Goal: Task Accomplishment & Management: Manage account settings

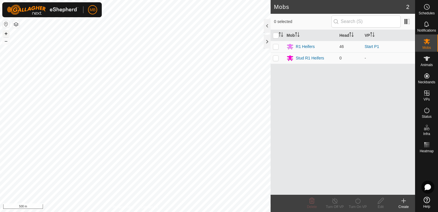
click at [7, 33] on button "+" at bounding box center [6, 33] width 7 height 7
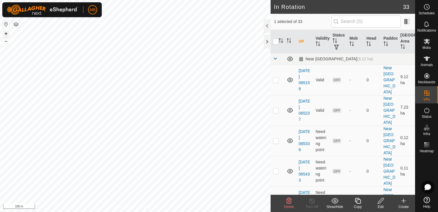
click at [5, 32] on button "+" at bounding box center [6, 33] width 7 height 7
click at [8, 31] on button "+" at bounding box center [6, 33] width 7 height 7
click at [425, 42] on icon at bounding box center [427, 41] width 6 height 5
click at [424, 43] on icon at bounding box center [427, 41] width 7 height 7
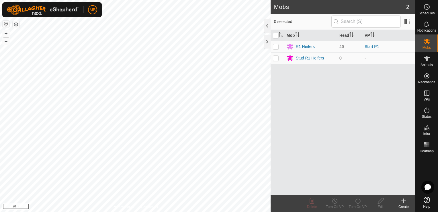
click at [405, 206] on div "Create" at bounding box center [403, 206] width 23 height 5
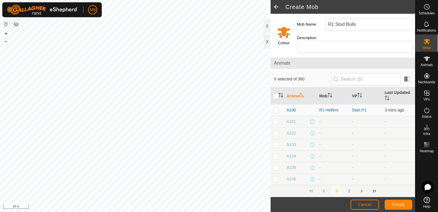
type input "R1 Stud Bulls"
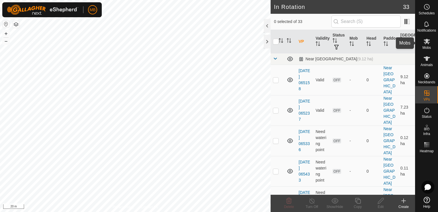
click at [427, 42] on icon at bounding box center [427, 41] width 6 height 5
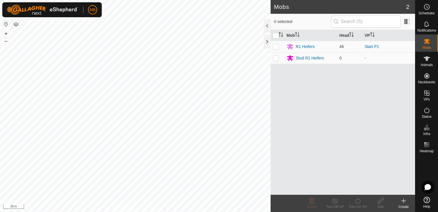
click at [404, 201] on icon at bounding box center [404, 201] width 4 height 0
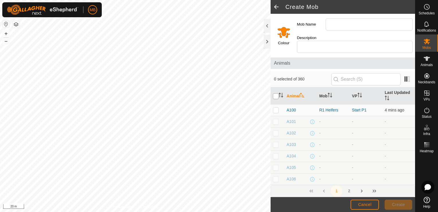
click at [276, 93] on input "checkbox" at bounding box center [276, 96] width 6 height 6
checkbox input "true"
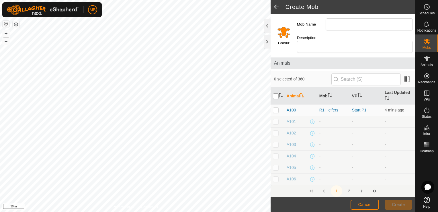
checkbox input "true"
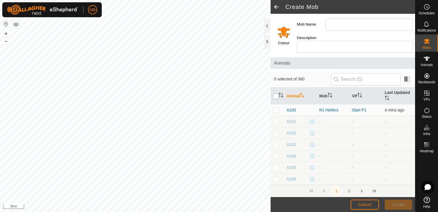
checkbox input "true"
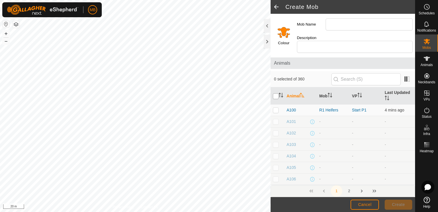
checkbox input "true"
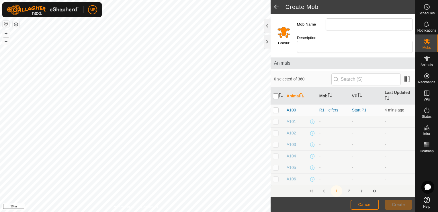
checkbox input "true"
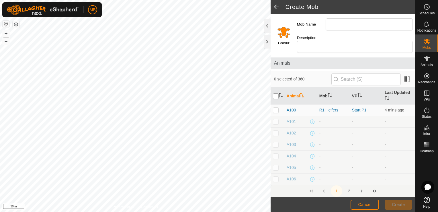
checkbox input "true"
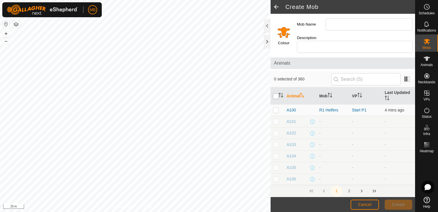
checkbox input "true"
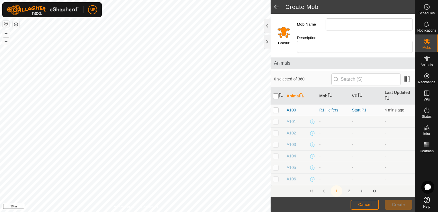
checkbox input "true"
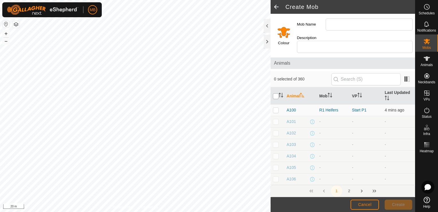
checkbox input "true"
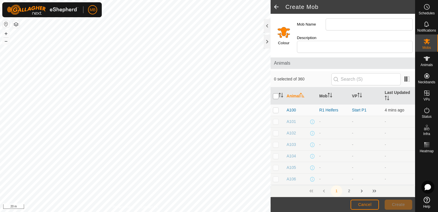
checkbox input "true"
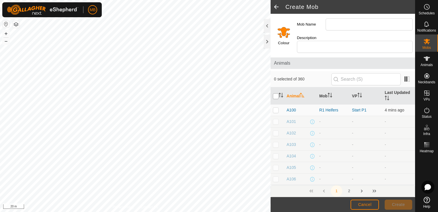
checkbox input "true"
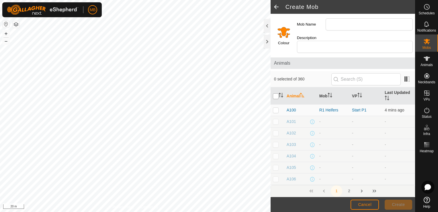
checkbox input "true"
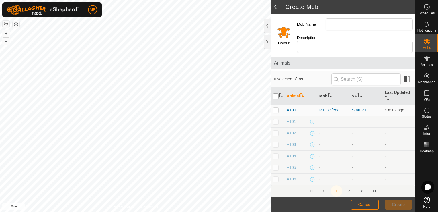
checkbox input "true"
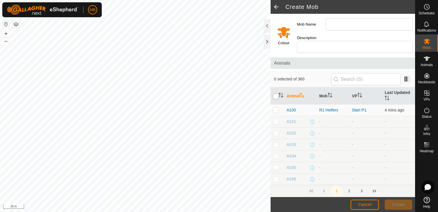
checkbox input "true"
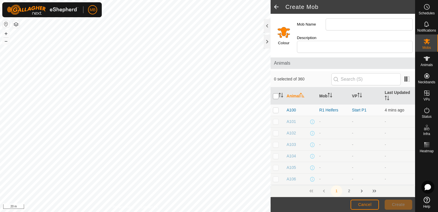
checkbox input "true"
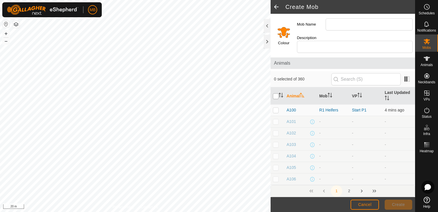
checkbox input "true"
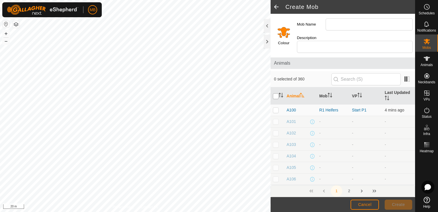
checkbox input "true"
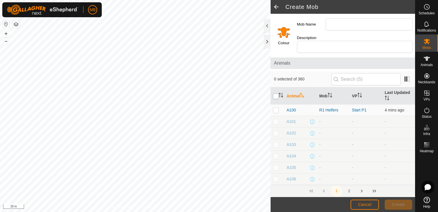
checkbox input "true"
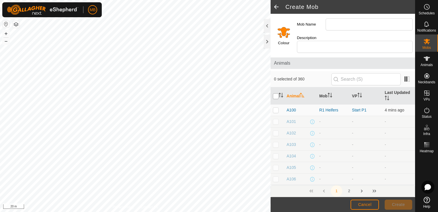
checkbox input "true"
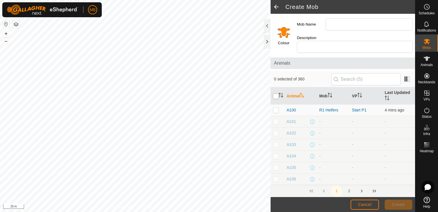
checkbox input "true"
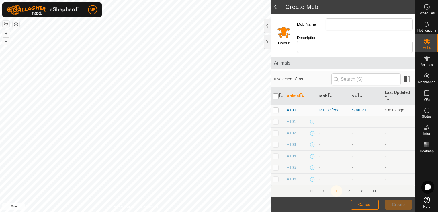
checkbox input "true"
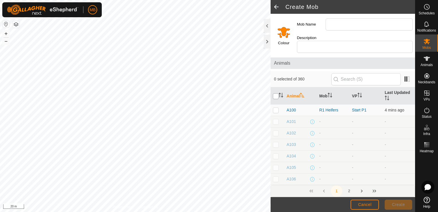
checkbox input "true"
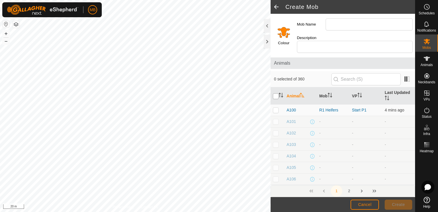
checkbox input "true"
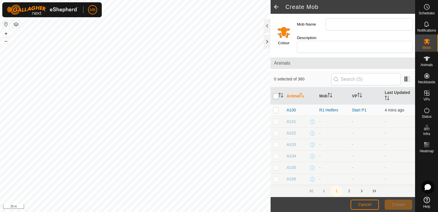
checkbox input "true"
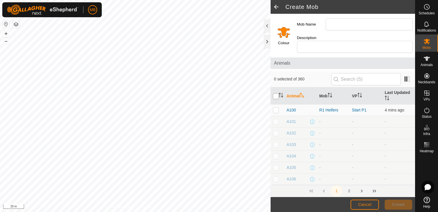
checkbox input "true"
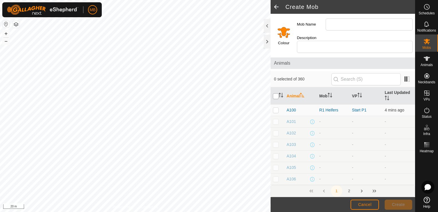
checkbox input "true"
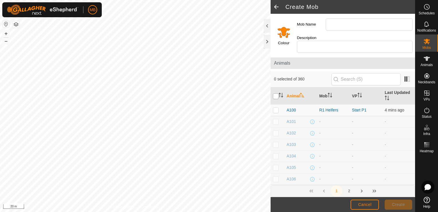
checkbox input "true"
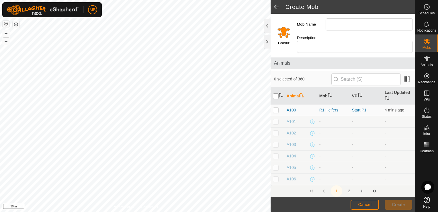
checkbox input "true"
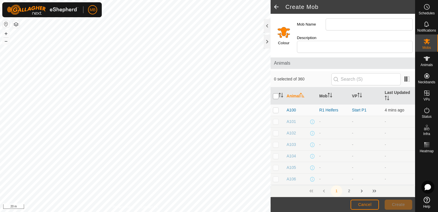
checkbox input "true"
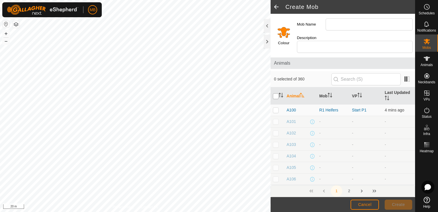
checkbox input "true"
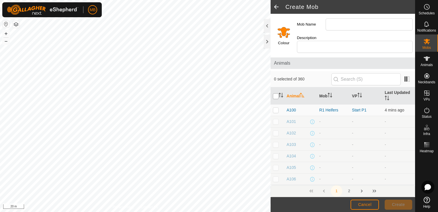
checkbox input "true"
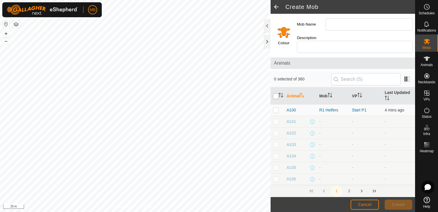
checkbox input "true"
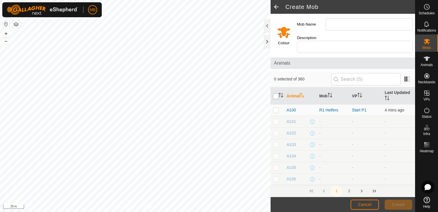
checkbox input "true"
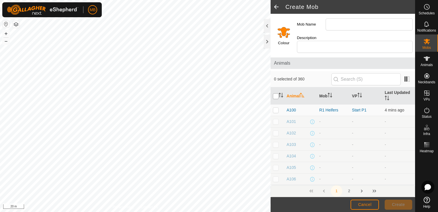
checkbox input "true"
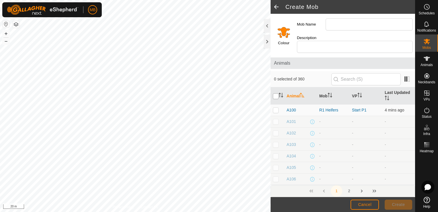
checkbox input "true"
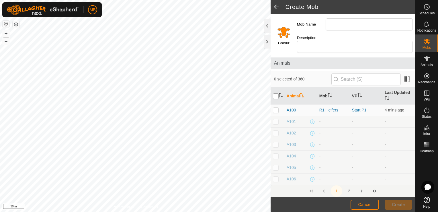
checkbox input "true"
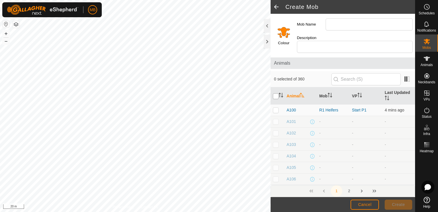
checkbox input "true"
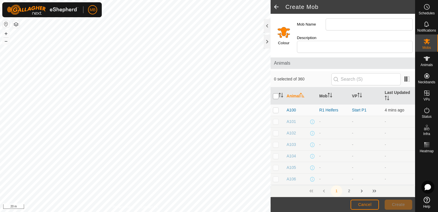
checkbox input "true"
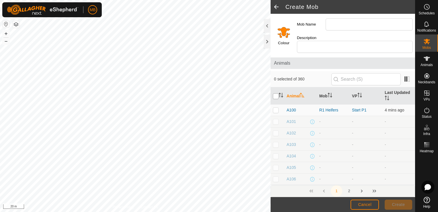
checkbox input "true"
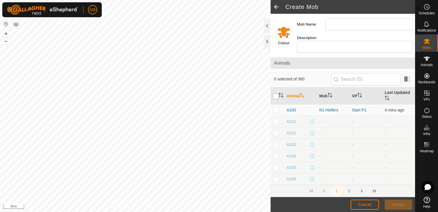
checkbox input "true"
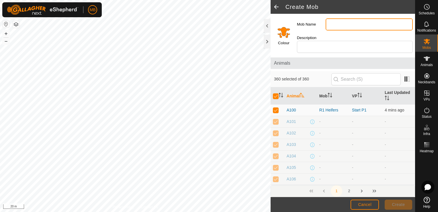
click at [340, 24] on input "Mob Name" at bounding box center [369, 24] width 87 height 12
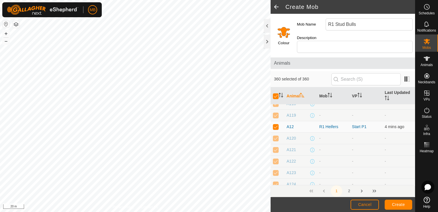
scroll to position [203, 0]
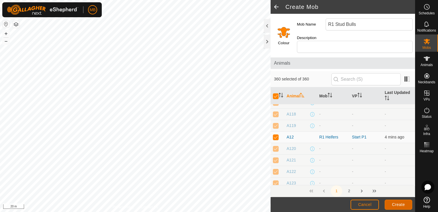
click at [394, 203] on span "Create" at bounding box center [398, 204] width 13 height 5
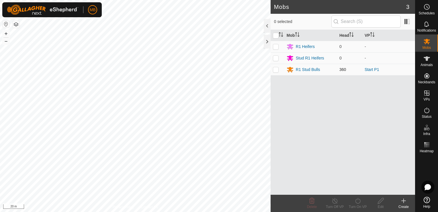
click at [274, 71] on p-checkbox at bounding box center [276, 69] width 6 height 5
click at [310, 204] on div "Delete" at bounding box center [312, 206] width 23 height 5
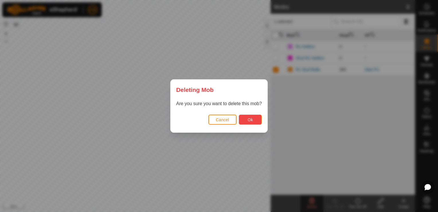
click at [248, 121] on span "Ok" at bounding box center [250, 119] width 5 height 5
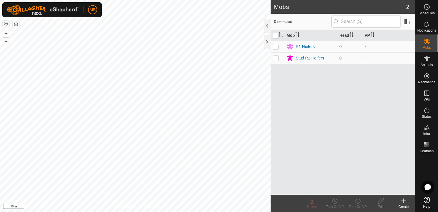
click at [278, 48] on p-checkbox at bounding box center [276, 46] width 6 height 5
click at [330, 45] on div "R1 Heifers" at bounding box center [311, 46] width 48 height 7
click at [276, 49] on td at bounding box center [278, 46] width 14 height 11
checkbox input "true"
click at [381, 206] on div "Edit" at bounding box center [380, 206] width 23 height 5
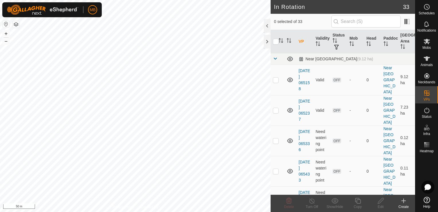
checkbox input "true"
click at [424, 45] on es-mob-svg-icon at bounding box center [427, 41] width 10 height 9
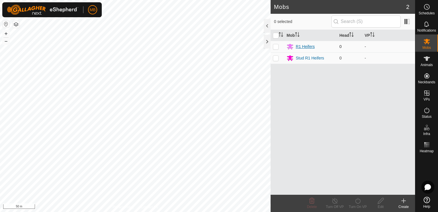
click at [310, 45] on div "R1 Heifers" at bounding box center [305, 47] width 19 height 6
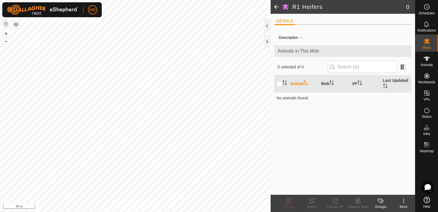
click at [275, 9] on span at bounding box center [276, 7] width 11 height 14
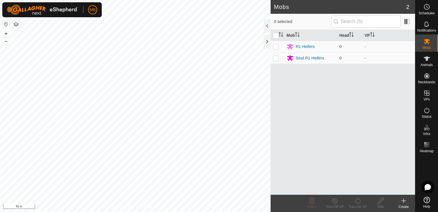
click at [402, 206] on div "Create" at bounding box center [403, 206] width 23 height 5
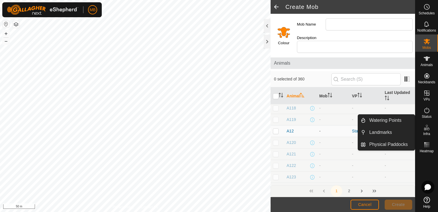
scroll to position [207, 0]
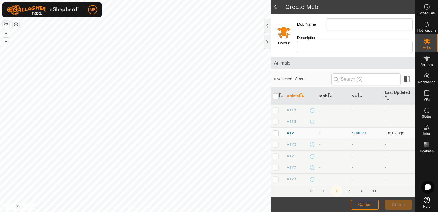
click at [276, 131] on p-checkbox at bounding box center [276, 133] width 6 height 5
checkbox input "true"
click at [275, 8] on span at bounding box center [276, 7] width 11 height 14
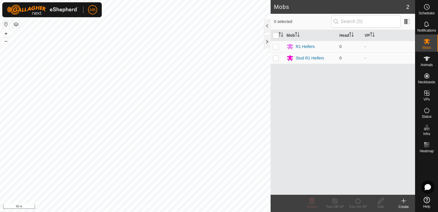
click at [427, 203] on icon at bounding box center [427, 199] width 6 height 6
click at [275, 47] on p-checkbox at bounding box center [276, 46] width 6 height 5
checkbox input "true"
click at [380, 203] on icon at bounding box center [381, 200] width 7 height 7
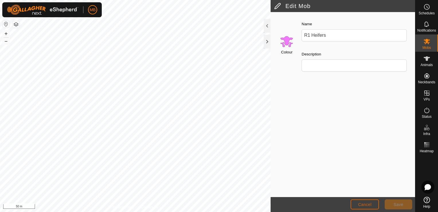
click at [367, 206] on span "Cancel" at bounding box center [364, 204] width 13 height 5
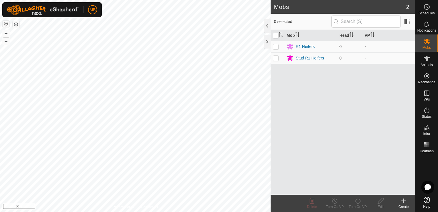
click at [278, 46] on p-checkbox at bounding box center [276, 46] width 6 height 5
checkbox input "true"
click at [277, 59] on p-checkbox at bounding box center [276, 58] width 6 height 5
checkbox input "true"
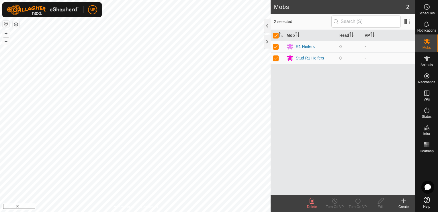
click at [312, 203] on icon at bounding box center [312, 201] width 5 height 6
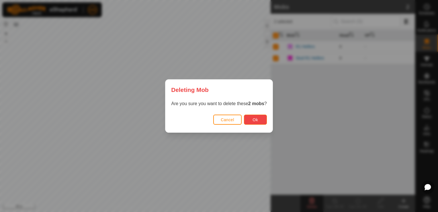
click at [249, 120] on button "Ok" at bounding box center [255, 119] width 23 height 10
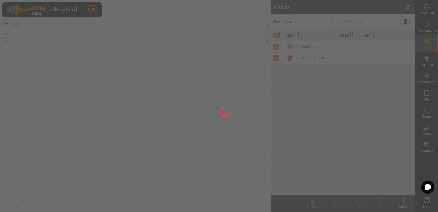
checkbox input "false"
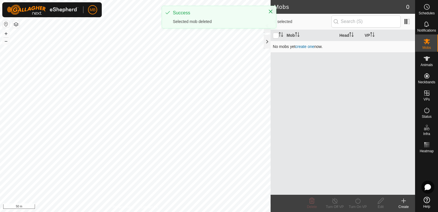
click at [306, 45] on link "create one" at bounding box center [304, 46] width 19 height 5
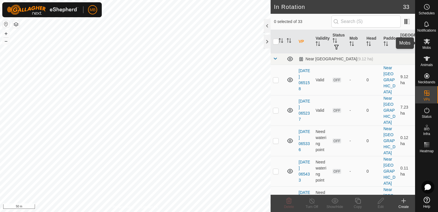
click at [427, 45] on es-mob-svg-icon at bounding box center [427, 41] width 10 height 9
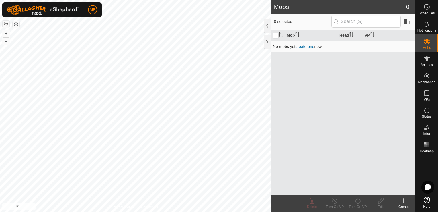
click at [306, 47] on link "create one" at bounding box center [304, 46] width 19 height 5
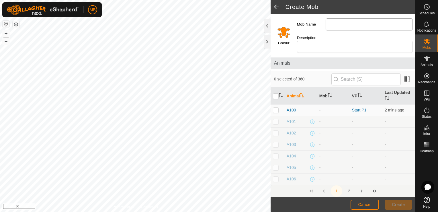
type input "Stud R1 Heifers"
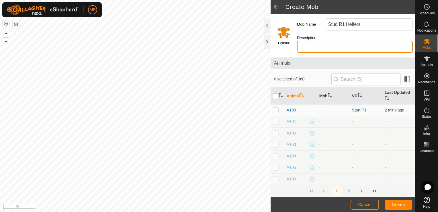
click at [336, 43] on input "Description" at bounding box center [355, 47] width 116 height 12
click at [278, 108] on p-checkbox at bounding box center [276, 110] width 6 height 5
checkbox input "false"
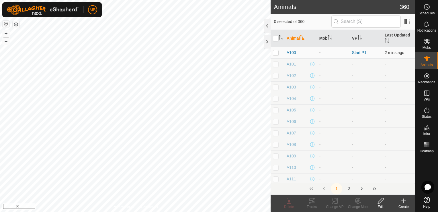
click at [275, 53] on p-checkbox at bounding box center [276, 52] width 6 height 5
checkbox input "true"
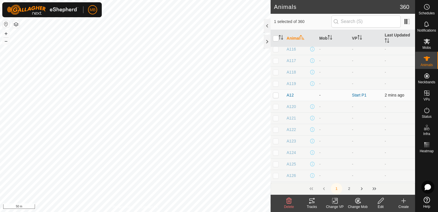
click at [275, 95] on p-checkbox at bounding box center [276, 95] width 6 height 5
checkbox input "true"
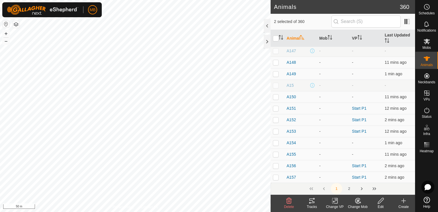
scroll to position [581, 0]
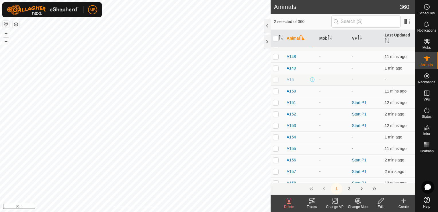
click at [273, 57] on p-checkbox at bounding box center [276, 56] width 6 height 5
checkbox input "true"
click at [274, 68] on p-checkbox at bounding box center [276, 68] width 6 height 5
checkbox input "true"
click at [277, 91] on p-checkbox at bounding box center [276, 91] width 6 height 5
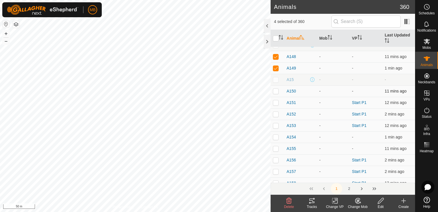
checkbox input "true"
click at [276, 105] on td at bounding box center [278, 102] width 14 height 11
checkbox input "true"
click at [274, 90] on p-checkbox at bounding box center [276, 91] width 6 height 5
checkbox input "false"
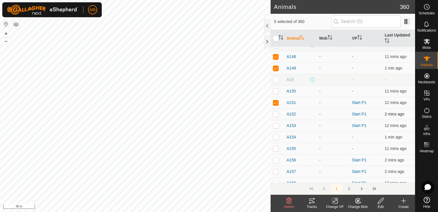
click at [275, 112] on p-checkbox at bounding box center [276, 114] width 6 height 5
checkbox input "true"
click at [275, 90] on p-checkbox at bounding box center [276, 91] width 6 height 5
checkbox input "false"
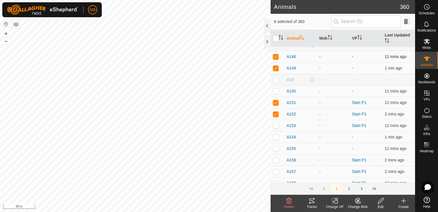
click at [276, 55] on p-checkbox at bounding box center [276, 56] width 6 height 5
checkbox input "false"
click at [275, 67] on p-checkbox at bounding box center [276, 68] width 6 height 5
checkbox input "false"
click at [275, 124] on p-checkbox at bounding box center [276, 125] width 6 height 5
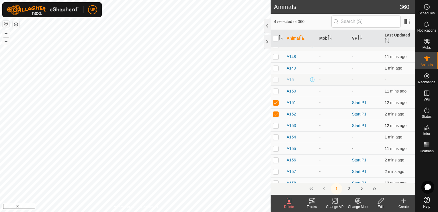
checkbox input "true"
click at [275, 160] on p-checkbox at bounding box center [276, 159] width 6 height 5
checkbox input "true"
click at [275, 169] on p-checkbox at bounding box center [276, 171] width 6 height 5
checkbox input "true"
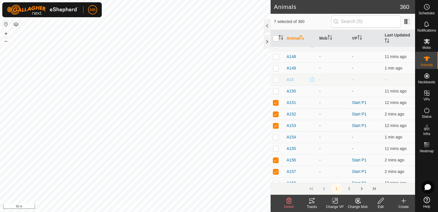
click at [275, 181] on p-checkbox at bounding box center [276, 182] width 6 height 5
checkbox input "true"
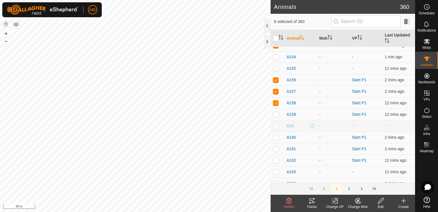
scroll to position [677, 0]
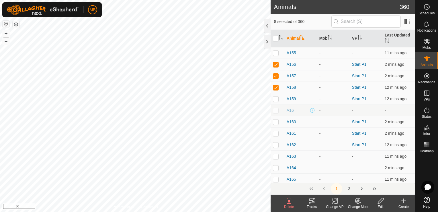
click at [275, 98] on p-checkbox at bounding box center [276, 98] width 6 height 5
checkbox input "true"
click at [276, 122] on p-checkbox at bounding box center [276, 121] width 6 height 5
checkbox input "true"
click at [275, 135] on p-checkbox at bounding box center [276, 133] width 6 height 5
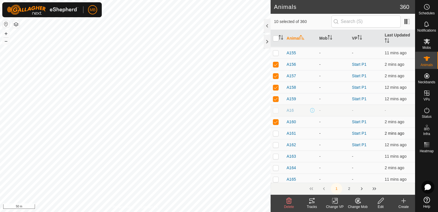
checkbox input "true"
click at [275, 143] on p-checkbox at bounding box center [276, 144] width 6 height 5
checkbox input "true"
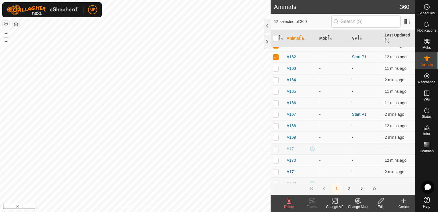
scroll to position [784, 0]
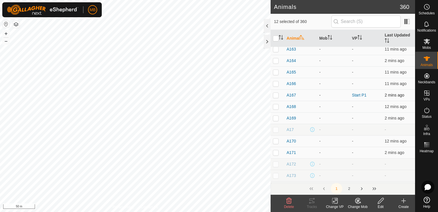
click at [274, 96] on p-checkbox at bounding box center [276, 95] width 6 height 5
checkbox input "true"
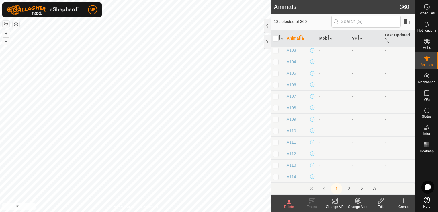
scroll to position [0, 0]
checkbox input "false"
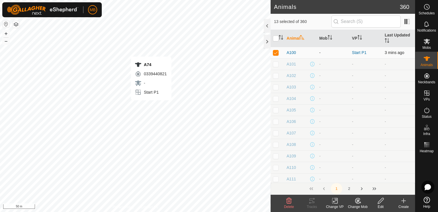
checkbox input "false"
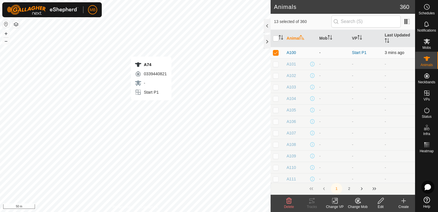
checkbox input "false"
checkbox input "true"
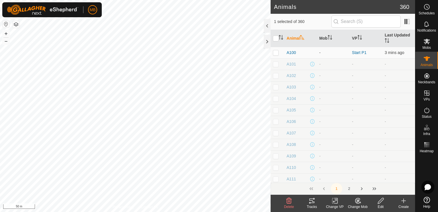
click at [357, 205] on div "Change Mob" at bounding box center [358, 206] width 23 height 5
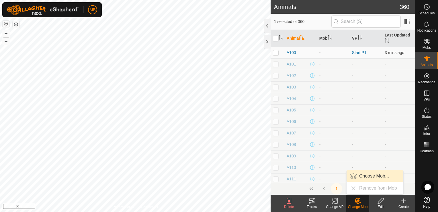
click at [366, 173] on link "Choose Mob..." at bounding box center [375, 175] width 57 height 11
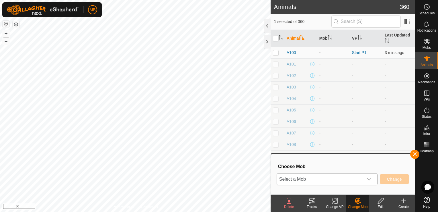
click at [371, 178] on icon "dropdown trigger" at bounding box center [369, 179] width 4 height 2
click at [372, 180] on icon "dropdown trigger" at bounding box center [369, 179] width 5 height 5
click at [405, 205] on div "Create" at bounding box center [403, 206] width 23 height 5
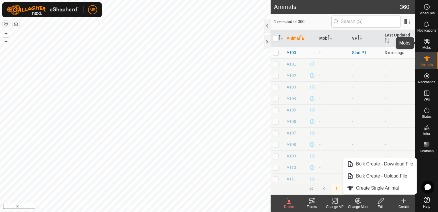
click at [430, 46] on span "Mobs" at bounding box center [427, 47] width 8 height 3
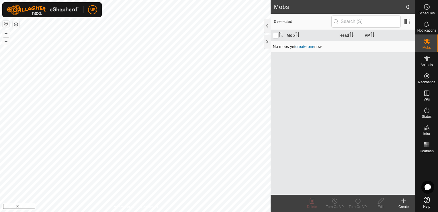
click at [307, 46] on link "create one" at bounding box center [304, 46] width 19 height 5
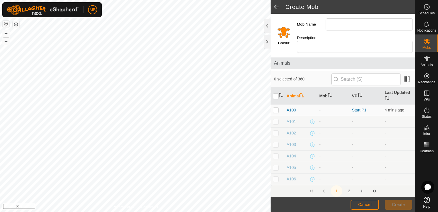
type input "Stud R1 Heifers"
click at [164, 96] on div "A162 3551366201 - Start P1 + – ⇧ i 50 m" at bounding box center [135, 106] width 271 height 212
click at [167, 77] on div "A158 0435518755 - Start P1 + – ⇧ i 50 m" at bounding box center [135, 106] width 271 height 212
checkbox input "true"
click at [177, 68] on div "A167 3168412927 - Start P1 + – ⇧ i 50 m" at bounding box center [135, 106] width 271 height 212
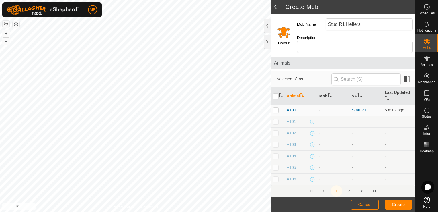
click at [177, 77] on div "A36 1855384489 - Start P1 + – ⇧ i 50 m" at bounding box center [135, 106] width 271 height 212
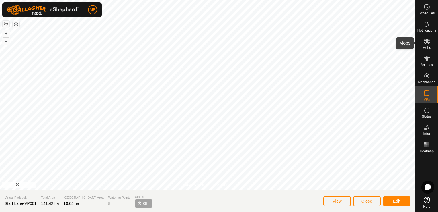
click at [428, 44] on icon at bounding box center [427, 41] width 7 height 7
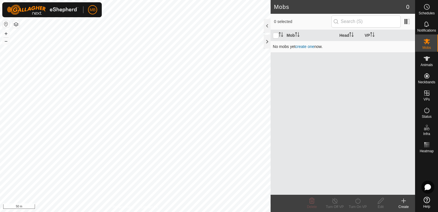
click at [308, 46] on link "create one" at bounding box center [304, 46] width 19 height 5
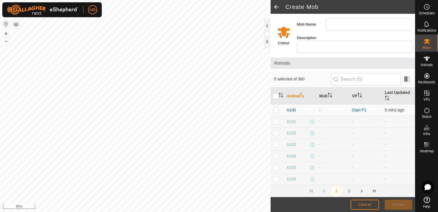
type input "Stud R1 Heifers"
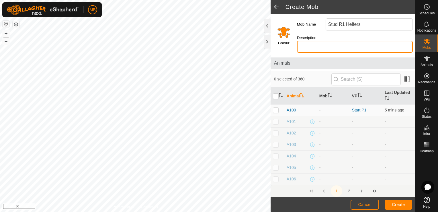
click at [333, 41] on input "Description" at bounding box center [355, 47] width 116 height 12
click at [276, 108] on p-checkbox at bounding box center [276, 110] width 6 height 5
checkbox input "true"
click at [131, 133] on div "A86 2200672176 - Start P1 + – ⇧ i 50 m" at bounding box center [135, 106] width 271 height 212
click at [181, 71] on div "A65 1520812946 - Start P1 + – ⇧ i 50 m" at bounding box center [135, 106] width 271 height 212
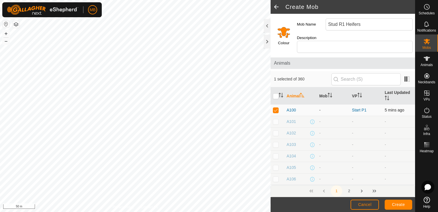
click at [188, 49] on div "A86 2200672176 - Start P1 + – ⇧ i 50 m" at bounding box center [135, 106] width 271 height 212
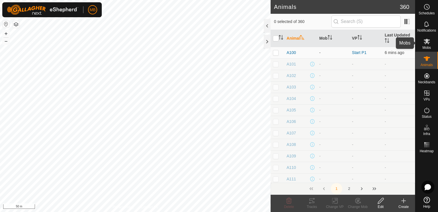
click at [424, 42] on icon at bounding box center [427, 41] width 6 height 5
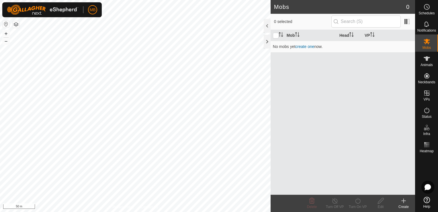
click at [404, 203] on icon at bounding box center [403, 200] width 7 height 7
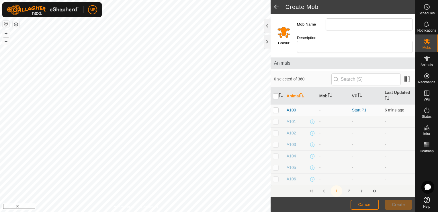
type input "Stud R1 Heifers"
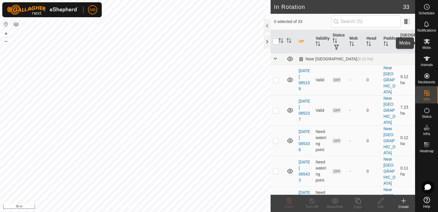
click at [430, 44] on es-mob-svg-icon at bounding box center [427, 41] width 10 height 9
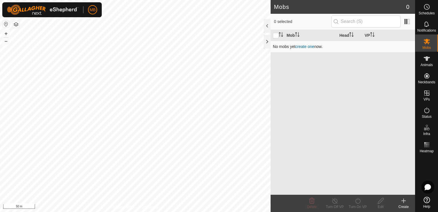
click at [305, 48] on link "create one" at bounding box center [304, 46] width 19 height 5
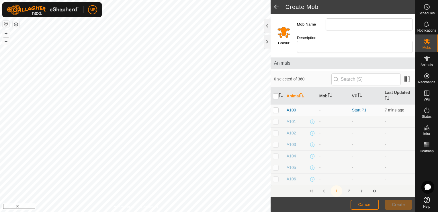
type input "Stud R1 Heifers"
click at [274, 93] on input "checkbox" at bounding box center [276, 96] width 6 height 6
checkbox input "true"
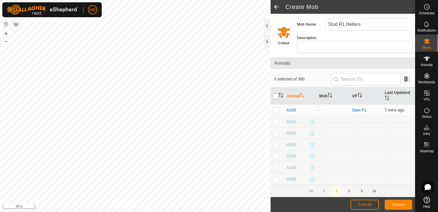
checkbox input "true"
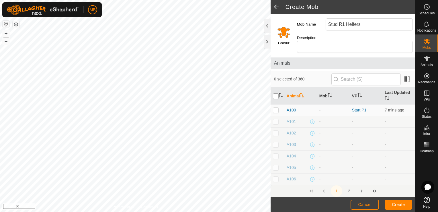
checkbox input "true"
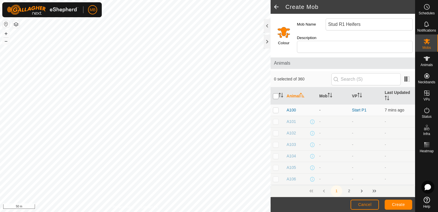
checkbox input "true"
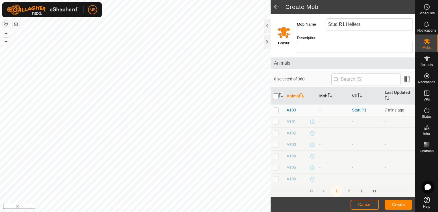
checkbox input "true"
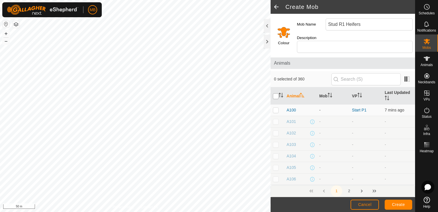
checkbox input "true"
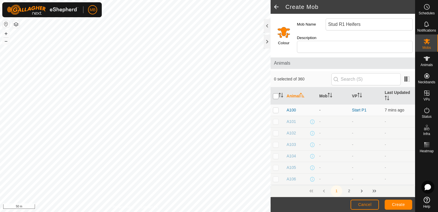
checkbox input "true"
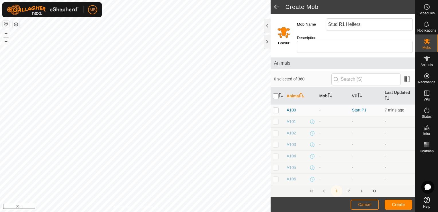
checkbox input "true"
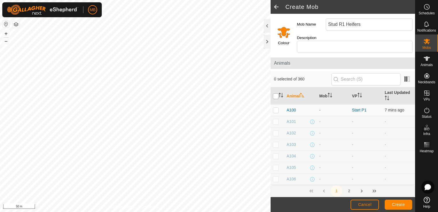
checkbox input "true"
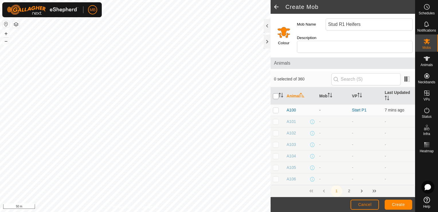
checkbox input "true"
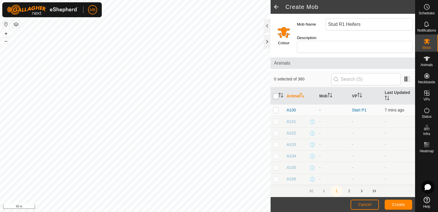
checkbox input "true"
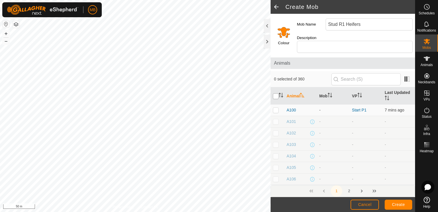
checkbox input "true"
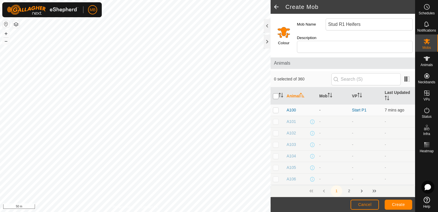
checkbox input "true"
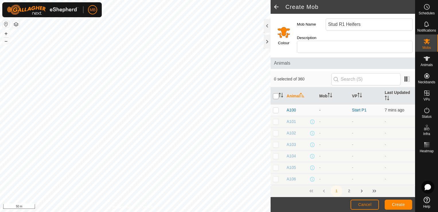
checkbox input "true"
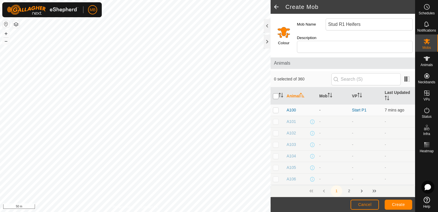
checkbox input "true"
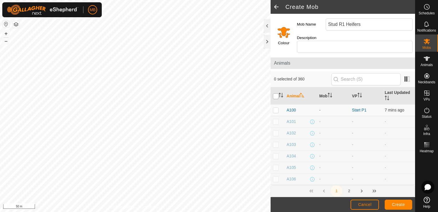
checkbox input "true"
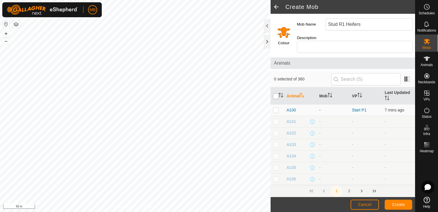
checkbox input "true"
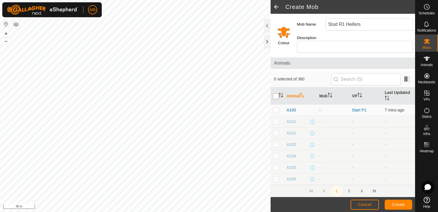
checkbox input "true"
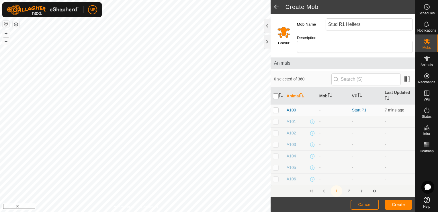
checkbox input "true"
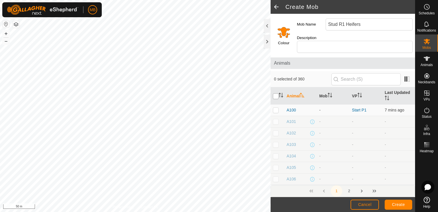
checkbox input "true"
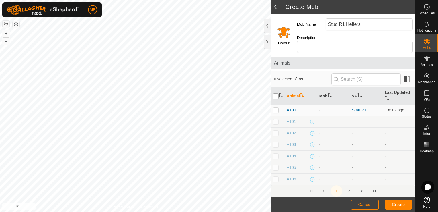
checkbox input "true"
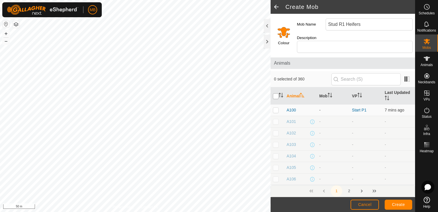
checkbox input "true"
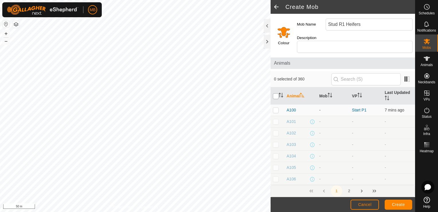
checkbox input "true"
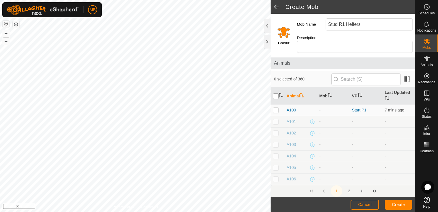
checkbox input "true"
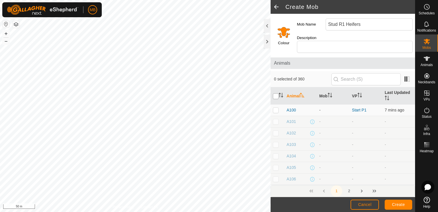
checkbox input "true"
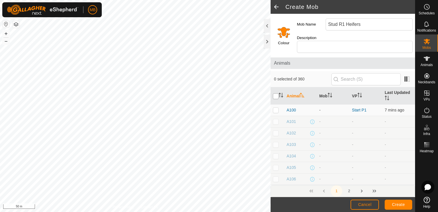
checkbox input "true"
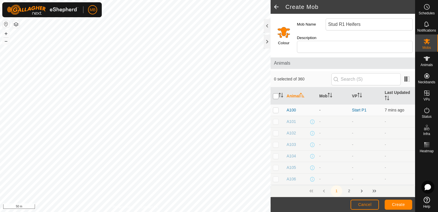
checkbox input "true"
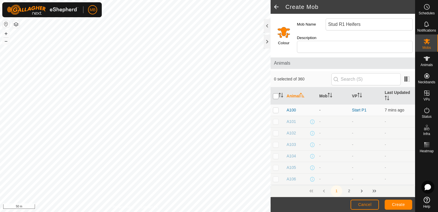
checkbox input "true"
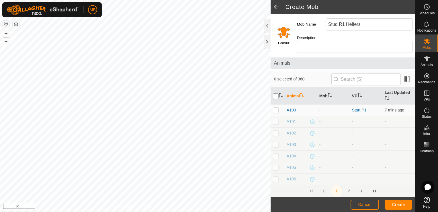
checkbox input "true"
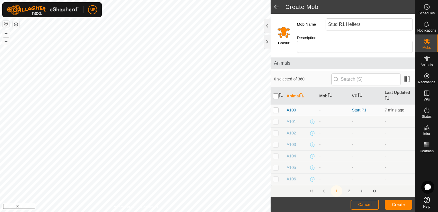
checkbox input "true"
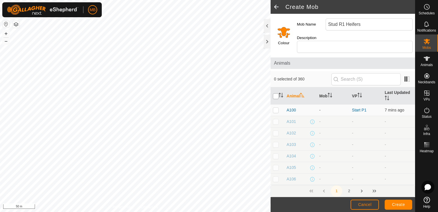
checkbox input "true"
click at [274, 93] on input "checkbox" at bounding box center [276, 96] width 6 height 6
click at [177, 72] on div "+ – ⇧ i 50 m" at bounding box center [135, 106] width 271 height 212
click at [179, 72] on div "A158 0435518755 - Start P1 + – ⇧ i 50 m" at bounding box center [135, 106] width 271 height 212
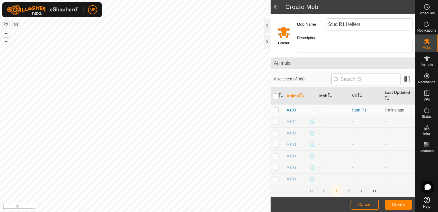
click at [179, 68] on div "A35 1313611826 - Start P1 + – ⇧ i 50 m" at bounding box center [135, 106] width 271 height 212
click at [277, 108] on p-checkbox at bounding box center [276, 110] width 6 height 5
click at [275, 108] on p-checkbox at bounding box center [276, 110] width 6 height 5
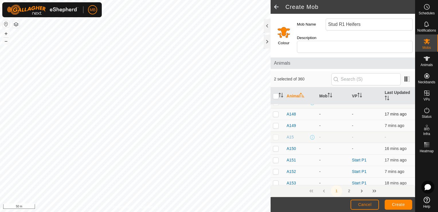
click at [276, 112] on p-checkbox at bounding box center [276, 114] width 6 height 5
click at [277, 157] on p-checkbox at bounding box center [276, 159] width 6 height 5
click at [275, 169] on p-checkbox at bounding box center [276, 171] width 6 height 5
click at [275, 180] on p-checkbox at bounding box center [276, 182] width 6 height 5
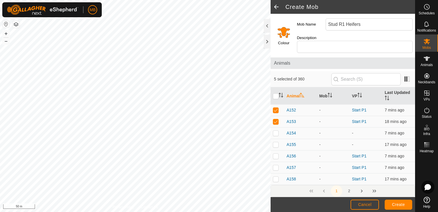
scroll to position [646, 0]
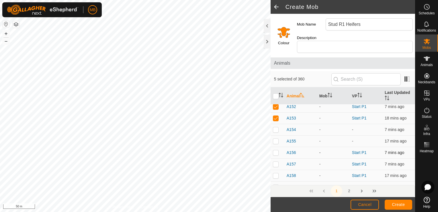
click at [277, 150] on p-checkbox at bounding box center [276, 152] width 6 height 5
click at [275, 161] on p-checkbox at bounding box center [276, 163] width 6 height 5
click at [276, 173] on p-checkbox at bounding box center [276, 175] width 6 height 5
click at [277, 184] on p-checkbox at bounding box center [276, 186] width 6 height 5
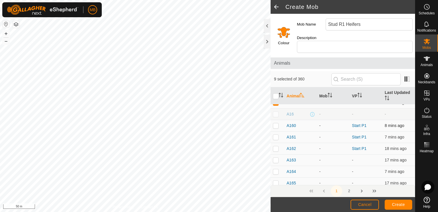
click at [274, 123] on p-checkbox at bounding box center [276, 125] width 6 height 5
click at [275, 131] on td at bounding box center [278, 136] width 14 height 11
click at [276, 135] on p-checkbox at bounding box center [276, 137] width 6 height 5
click at [275, 146] on p-checkbox at bounding box center [276, 148] width 6 height 5
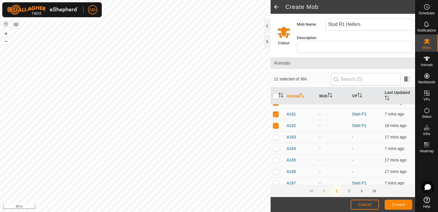
scroll to position [799, 0]
click at [276, 135] on p-checkbox at bounding box center [276, 137] width 6 height 5
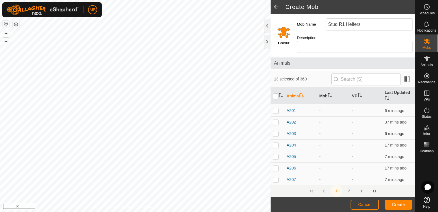
click at [274, 131] on p-checkbox at bounding box center [276, 133] width 6 height 5
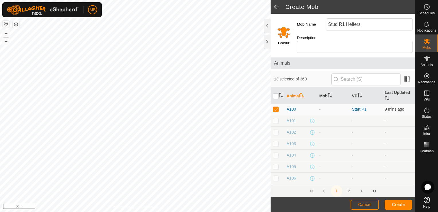
scroll to position [0, 0]
click at [302, 93] on icon "Activate to sort" at bounding box center [302, 95] width 5 height 5
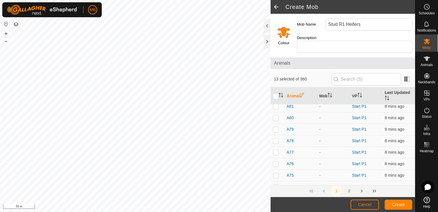
scroll to position [222, 0]
click at [277, 173] on p-checkbox at bounding box center [276, 175] width 6 height 5
click at [275, 161] on p-checkbox at bounding box center [276, 163] width 6 height 5
click at [275, 150] on p-checkbox at bounding box center [276, 152] width 6 height 5
click at [275, 138] on p-checkbox at bounding box center [276, 140] width 6 height 5
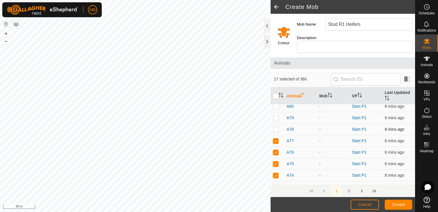
click at [273, 127] on p-checkbox at bounding box center [276, 129] width 6 height 5
click at [273, 115] on p-tablecheckbox at bounding box center [276, 117] width 6 height 5
click at [275, 104] on p-checkbox at bounding box center [276, 106] width 6 height 5
click at [274, 184] on p-checkbox at bounding box center [276, 186] width 6 height 5
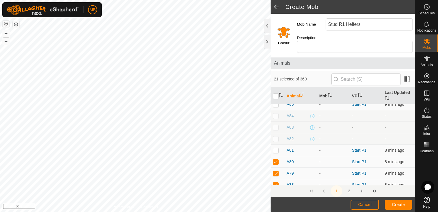
scroll to position [164, 0]
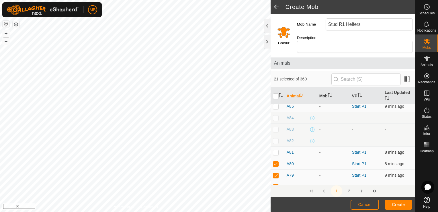
click at [275, 150] on p-checkbox at bounding box center [276, 152] width 6 height 5
click at [276, 104] on p-checkbox at bounding box center [276, 106] width 6 height 5
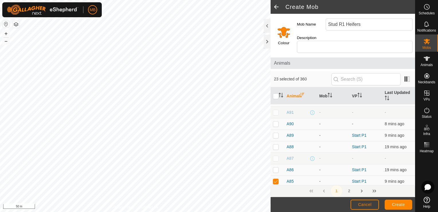
scroll to position [84, 0]
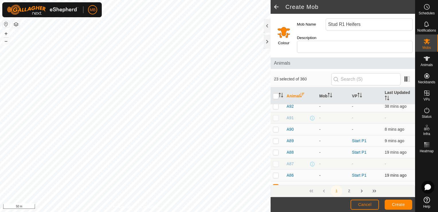
click at [275, 172] on td at bounding box center [278, 175] width 14 height 11
click at [275, 150] on p-checkbox at bounding box center [276, 152] width 6 height 5
click at [275, 138] on p-checkbox at bounding box center [276, 140] width 6 height 5
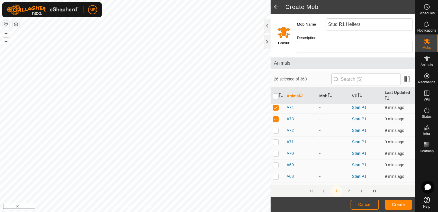
scroll to position [298, 0]
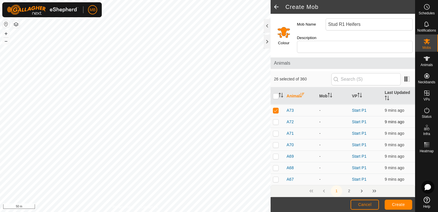
click at [275, 119] on p-checkbox at bounding box center [276, 121] width 6 height 5
click at [277, 130] on td at bounding box center [278, 133] width 14 height 11
click at [276, 142] on p-checkbox at bounding box center [276, 144] width 6 height 5
click at [275, 154] on p-checkbox at bounding box center [276, 156] width 6 height 5
click at [276, 165] on td at bounding box center [278, 167] width 14 height 11
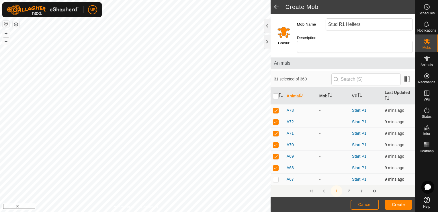
click at [277, 177] on p-checkbox at bounding box center [276, 179] width 6 height 5
click at [277, 188] on p-checkbox at bounding box center [276, 190] width 6 height 5
click at [277, 142] on p-checkbox at bounding box center [276, 144] width 6 height 5
click at [276, 154] on p-checkbox at bounding box center [276, 156] width 6 height 5
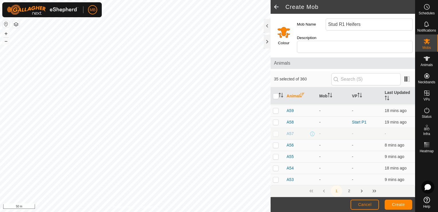
scroll to position [459, 0]
click at [277, 119] on p-checkbox at bounding box center [276, 121] width 6 height 5
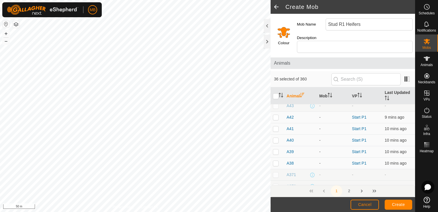
scroll to position [650, 0]
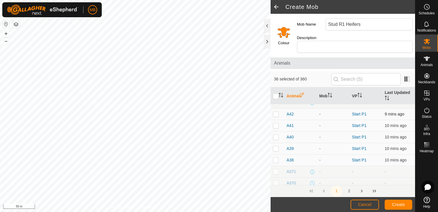
click at [276, 112] on p-checkbox at bounding box center [276, 114] width 6 height 5
click at [277, 123] on p-checkbox at bounding box center [276, 125] width 6 height 5
click at [277, 135] on p-checkbox at bounding box center [276, 137] width 6 height 5
click at [277, 146] on p-checkbox at bounding box center [276, 148] width 6 height 5
click at [275, 157] on td at bounding box center [278, 159] width 14 height 11
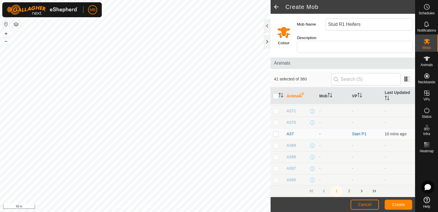
scroll to position [719, 0]
click at [275, 123] on p-checkbox at bounding box center [276, 125] width 6 height 5
click at [274, 146] on p-checkbox at bounding box center [276, 148] width 6 height 5
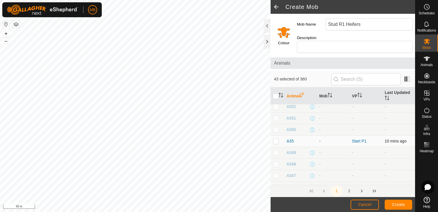
click at [274, 135] on td at bounding box center [278, 140] width 14 height 11
click at [276, 139] on p-checkbox at bounding box center [276, 141] width 6 height 5
click at [275, 154] on p-checkbox at bounding box center [276, 156] width 6 height 5
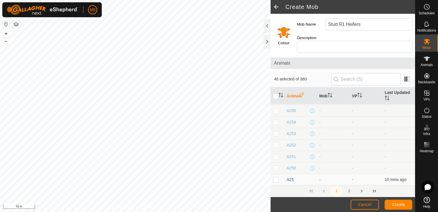
scroll to position [2208, 0]
click at [283, 31] on input "Select a color" at bounding box center [284, 32] width 14 height 14
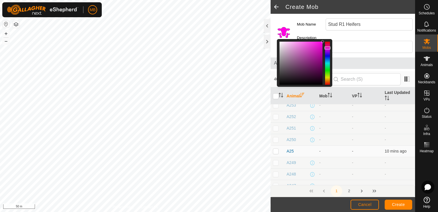
click at [327, 45] on div at bounding box center [327, 63] width 5 height 43
click at [398, 206] on span "Create" at bounding box center [398, 204] width 13 height 5
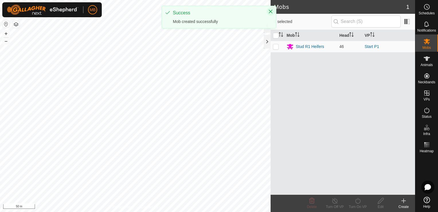
click at [270, 11] on icon "Close" at bounding box center [270, 11] width 5 height 5
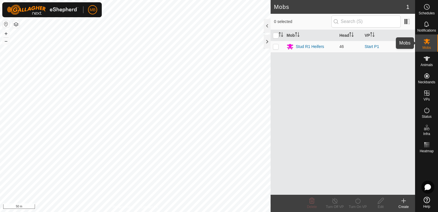
click at [429, 46] on span "Mobs" at bounding box center [427, 47] width 8 height 3
click at [5, 43] on button "–" at bounding box center [6, 41] width 7 height 7
click at [6, 32] on button "+" at bounding box center [6, 33] width 7 height 7
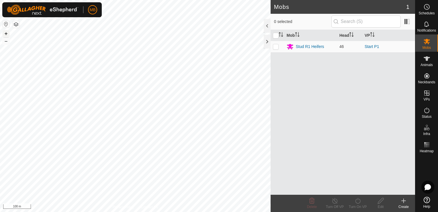
click at [6, 32] on button "+" at bounding box center [6, 33] width 7 height 7
click at [138, 211] on html "MB Schedules Notifications Mobs Animals Neckbands VPs Status Infra Heatmap Help…" at bounding box center [219, 106] width 438 height 212
click at [153, 211] on html "MB Schedules Notifications Mobs Animals Neckbands VPs Status Infra Heatmap Help…" at bounding box center [219, 106] width 438 height 212
click at [7, 41] on button "–" at bounding box center [6, 41] width 7 height 7
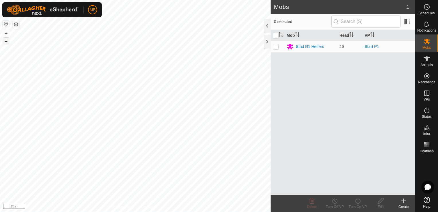
click at [7, 41] on button "–" at bounding box center [6, 41] width 7 height 7
click at [148, 211] on html "MB Schedules Notifications Mobs Animals Neckbands VPs Status Infra Heatmap Help…" at bounding box center [219, 106] width 438 height 212
click at [145, 211] on html "MB Schedules Notifications Mobs Animals Neckbands VPs Status Infra Heatmap Help…" at bounding box center [219, 106] width 438 height 212
click at [187, 211] on html "MB Schedules Notifications Mobs Animals Neckbands VPs Status Infra Heatmap Help…" at bounding box center [219, 106] width 438 height 212
click at [6, 32] on button "+" at bounding box center [6, 33] width 7 height 7
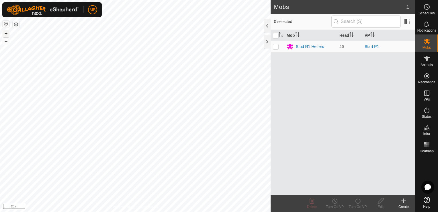
click at [7, 34] on button "+" at bounding box center [6, 33] width 7 height 7
click at [405, 205] on div "Create" at bounding box center [403, 206] width 23 height 5
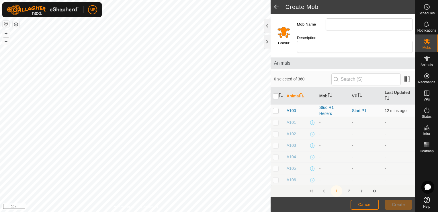
click at [337, 24] on input "Mob Name" at bounding box center [369, 24] width 87 height 12
click at [301, 93] on icon "Activate to sort" at bounding box center [302, 95] width 5 height 5
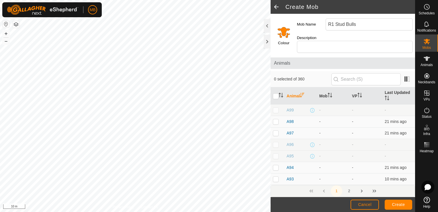
click at [301, 93] on icon "Activate to sort" at bounding box center [302, 95] width 5 height 5
click at [273, 119] on p-checkbox at bounding box center [276, 121] width 6 height 5
click at [275, 131] on p-checkbox at bounding box center [276, 133] width 6 height 5
click at [275, 165] on p-checkbox at bounding box center [276, 167] width 6 height 5
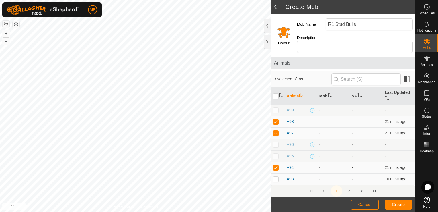
click at [275, 176] on p-checkbox at bounding box center [276, 178] width 6 height 5
click at [276, 188] on p-checkbox at bounding box center [276, 190] width 6 height 5
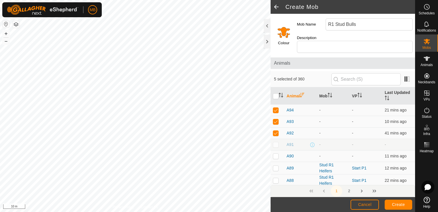
scroll to position [69, 0]
click at [276, 142] on p-checkbox at bounding box center [276, 144] width 6 height 5
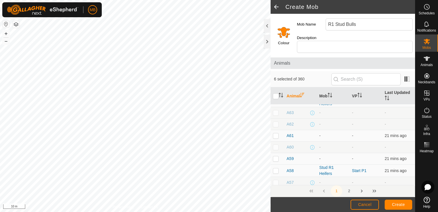
scroll to position [436, 0]
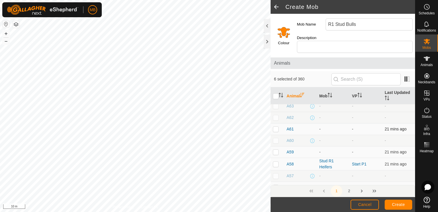
click at [276, 127] on p-checkbox at bounding box center [276, 129] width 6 height 5
click at [275, 161] on p-checkbox at bounding box center [276, 163] width 6 height 5
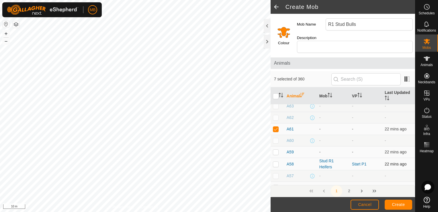
click at [275, 161] on p-checkbox at bounding box center [276, 163] width 6 height 5
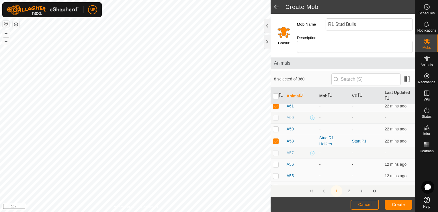
scroll to position [470, 0]
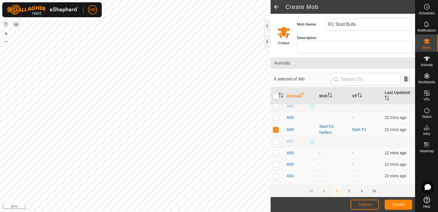
click at [277, 150] on p-checkbox at bounding box center [276, 152] width 6 height 5
click at [275, 162] on p-checkbox at bounding box center [276, 164] width 6 height 5
click at [275, 173] on p-checkbox at bounding box center [276, 175] width 6 height 5
click at [275, 185] on p-checkbox at bounding box center [276, 187] width 6 height 5
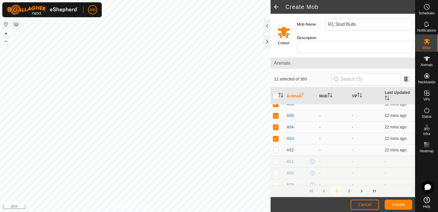
scroll to position [528, 0]
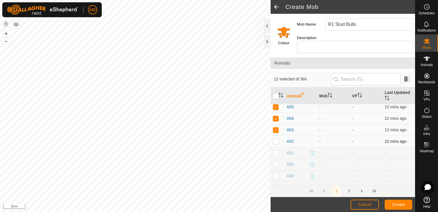
click at [275, 139] on p-checkbox at bounding box center [276, 141] width 6 height 5
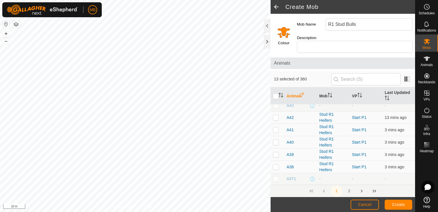
scroll to position [677, 0]
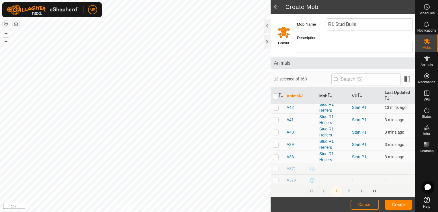
click at [275, 130] on p-checkbox at bounding box center [276, 132] width 6 height 5
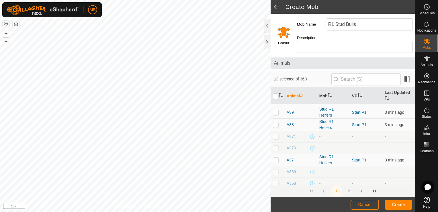
scroll to position [723, 0]
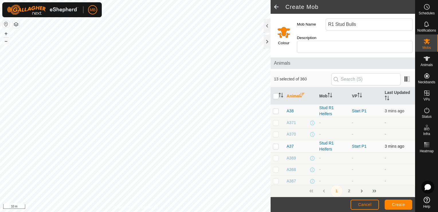
click at [277, 144] on p-checkbox at bounding box center [276, 146] width 6 height 5
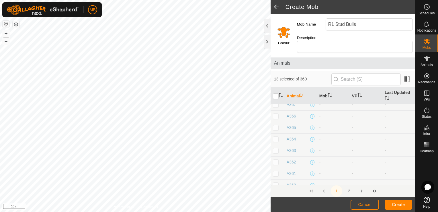
scroll to position [845, 0]
click at [277, 149] on p-checkbox at bounding box center [276, 151] width 6 height 5
click at [277, 144] on p-checkbox at bounding box center [276, 146] width 6 height 5
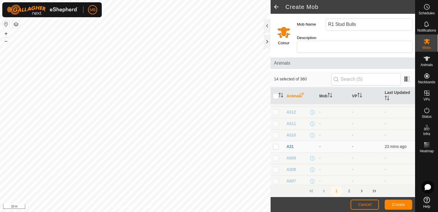
scroll to position [1507, 0]
click at [276, 121] on p-checkbox at bounding box center [276, 123] width 6 height 5
click at [275, 136] on p-checkbox at bounding box center [276, 138] width 6 height 5
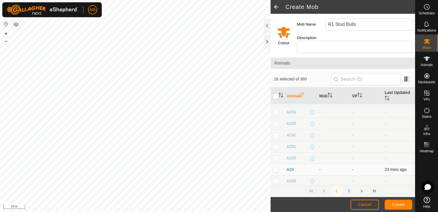
click at [275, 167] on p-checkbox at bounding box center [276, 169] width 6 height 5
click at [273, 126] on td at bounding box center [278, 131] width 14 height 11
click at [278, 164] on p-checkbox at bounding box center [276, 166] width 6 height 5
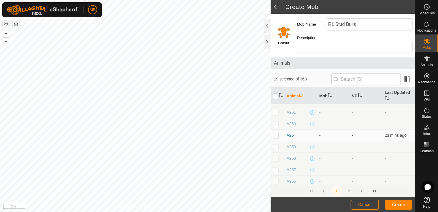
scroll to position [2130, 0]
click at [274, 129] on p-checkbox at bounding box center [276, 131] width 6 height 5
click at [274, 151] on p-checkbox at bounding box center [276, 153] width 6 height 5
click at [299, 87] on th "Animal" at bounding box center [301, 95] width 33 height 17
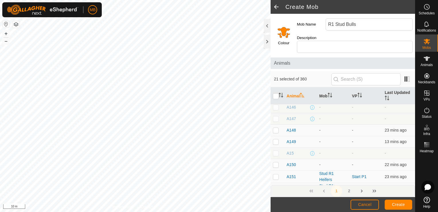
scroll to position [566, 0]
click at [275, 129] on p-checkbox at bounding box center [276, 131] width 6 height 5
click at [275, 140] on p-checkbox at bounding box center [276, 142] width 6 height 5
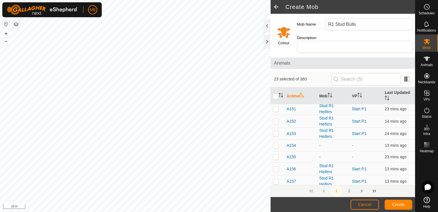
scroll to position [646, 0]
click at [274, 131] on p-checkbox at bounding box center [276, 133] width 6 height 5
click at [275, 143] on p-checkbox at bounding box center [276, 145] width 6 height 5
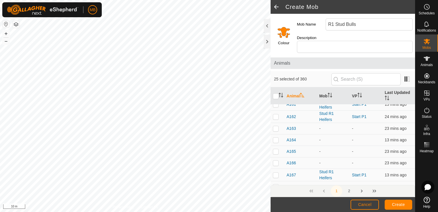
scroll to position [784, 0]
click at [277, 114] on p-checkbox at bounding box center [276, 116] width 6 height 5
click at [275, 126] on p-checkbox at bounding box center [276, 128] width 6 height 5
click at [276, 135] on td at bounding box center [278, 139] width 14 height 11
click at [276, 149] on p-checkbox at bounding box center [276, 151] width 6 height 5
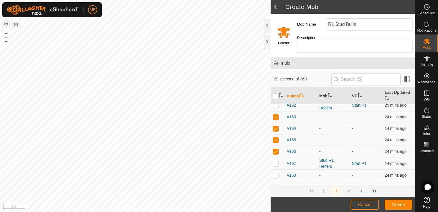
click at [274, 173] on p-checkbox at bounding box center [276, 175] width 6 height 5
click at [276, 184] on p-checkbox at bounding box center [276, 186] width 6 height 5
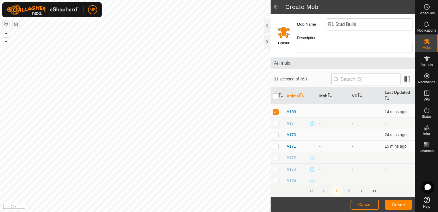
scroll to position [864, 0]
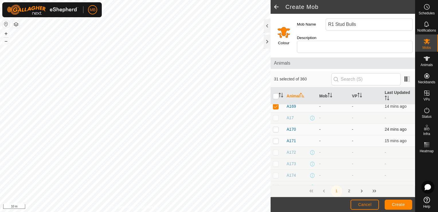
click at [275, 124] on td at bounding box center [278, 129] width 14 height 11
click at [275, 138] on p-checkbox at bounding box center [276, 140] width 6 height 5
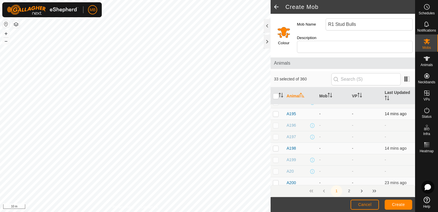
click at [275, 111] on p-checkbox at bounding box center [276, 113] width 6 height 5
click at [274, 146] on p-checkbox at bounding box center [276, 148] width 6 height 5
click at [275, 180] on p-checkbox at bounding box center [276, 182] width 6 height 5
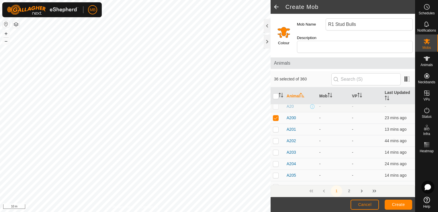
scroll to position [1270, 0]
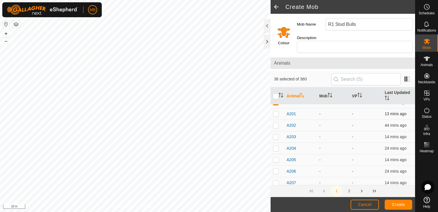
click at [274, 111] on p-checkbox at bounding box center [276, 113] width 6 height 5
click at [275, 120] on td at bounding box center [278, 125] width 14 height 11
click at [276, 134] on p-checkbox at bounding box center [276, 136] width 6 height 5
click at [276, 146] on p-checkbox at bounding box center [276, 148] width 6 height 5
click at [276, 157] on p-checkbox at bounding box center [276, 159] width 6 height 5
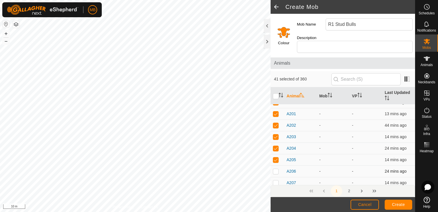
click at [276, 169] on p-checkbox at bounding box center [276, 171] width 6 height 5
click at [275, 180] on p-checkbox at bounding box center [276, 182] width 6 height 5
click at [275, 123] on p-checkbox at bounding box center [276, 125] width 6 height 5
click at [277, 157] on p-checkbox at bounding box center [276, 159] width 6 height 5
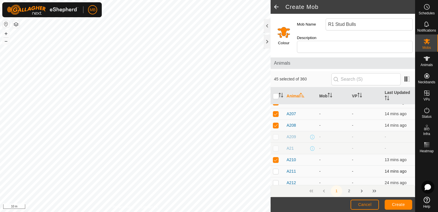
click at [276, 169] on p-checkbox at bounding box center [276, 171] width 6 height 5
click at [276, 180] on p-checkbox at bounding box center [276, 182] width 6 height 5
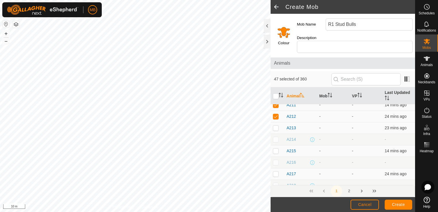
scroll to position [1415, 0]
click at [273, 115] on p-tablecheckbox at bounding box center [276, 117] width 6 height 5
click at [275, 138] on p-checkbox at bounding box center [276, 140] width 6 height 5
click at [276, 161] on p-checkbox at bounding box center [276, 163] width 6 height 5
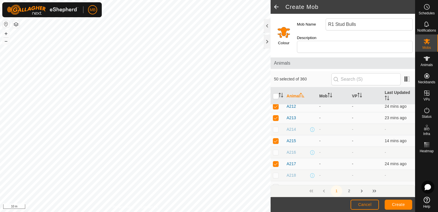
click at [274, 184] on p-checkbox at bounding box center [276, 186] width 6 height 5
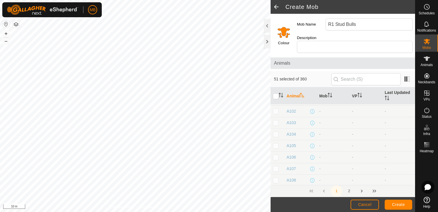
scroll to position [0, 0]
click at [299, 89] on th "Animal" at bounding box center [301, 95] width 33 height 17
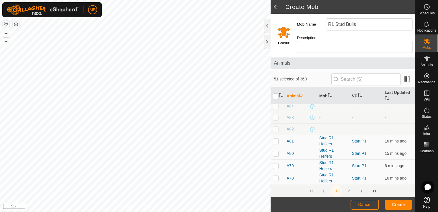
scroll to position [191, 0]
click at [277, 152] on p-checkbox at bounding box center [276, 154] width 6 height 5
click at [275, 139] on p-checkbox at bounding box center [276, 141] width 6 height 5
click at [276, 127] on p-checkbox at bounding box center [276, 129] width 6 height 5
click at [282, 30] on input "Select a color" at bounding box center [284, 32] width 14 height 14
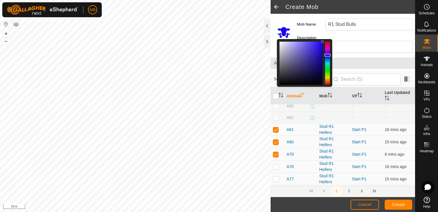
click at [328, 52] on div at bounding box center [327, 63] width 5 height 43
click at [395, 205] on span "Create" at bounding box center [398, 204] width 13 height 5
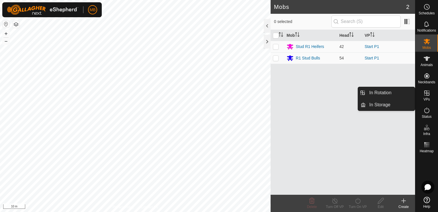
click at [431, 93] on es-virtualpaddocks-svg-icon at bounding box center [427, 92] width 10 height 9
click at [429, 94] on icon at bounding box center [427, 92] width 7 height 7
click at [401, 92] on link "In Rotation" at bounding box center [390, 92] width 49 height 11
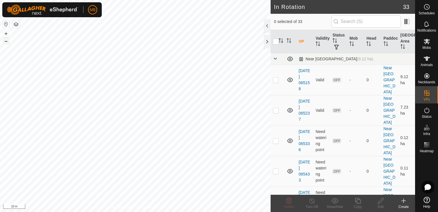
click at [6, 39] on button "–" at bounding box center [6, 41] width 7 height 7
click at [180, 0] on html "MB Schedules Notifications Mobs Animals Neckbands VPs Status Infra Heatmap Help…" at bounding box center [219, 106] width 438 height 212
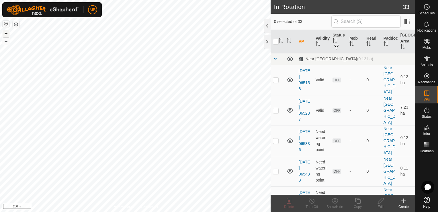
click at [5, 32] on button "+" at bounding box center [6, 33] width 7 height 7
click at [6, 32] on button "+" at bounding box center [6, 33] width 7 height 7
click at [121, 211] on html "MB Schedules Notifications Mobs Animals Neckbands VPs Status Infra Heatmap Help…" at bounding box center [219, 106] width 438 height 212
click at [6, 41] on button "–" at bounding box center [6, 41] width 7 height 7
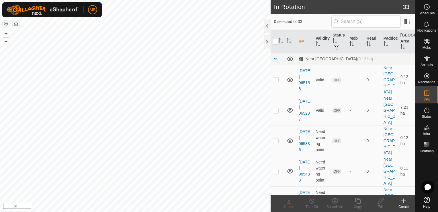
click at [404, 204] on icon at bounding box center [403, 200] width 7 height 7
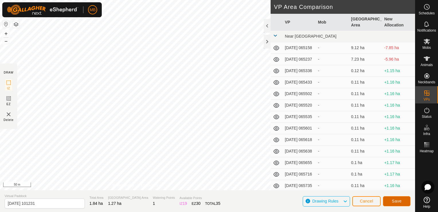
click at [401, 200] on span "Save" at bounding box center [397, 201] width 10 height 5
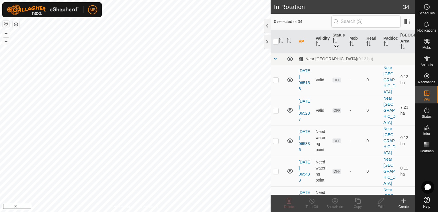
click at [173, 211] on html "MB Schedules Notifications Mobs Animals Neckbands VPs Status Infra Heatmap Help…" at bounding box center [219, 106] width 438 height 212
click at [207, 211] on html "MB Schedules Notifications Mobs Animals Neckbands VPs Status Infra Heatmap Help…" at bounding box center [219, 106] width 438 height 212
click at [7, 43] on button "–" at bounding box center [6, 41] width 7 height 7
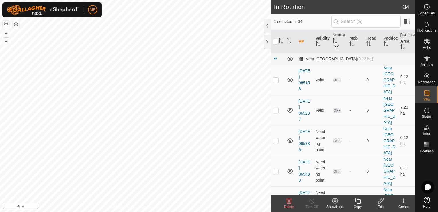
click at [380, 204] on div "Edit" at bounding box center [380, 206] width 23 height 5
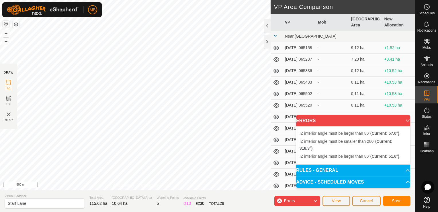
click at [158, 123] on div "IZ interior angle must be smaller than 280° (Current: 318.3°) . + – ⇧ i 500 m" at bounding box center [135, 95] width 271 height 190
drag, startPoint x: 120, startPoint y: 156, endPoint x: 157, endPoint y: 124, distance: 48.9
click at [157, 124] on div "IZ interior angle must be smaller than 280° (Current: 348.8°) . + – ⇧ i 500 m" at bounding box center [135, 95] width 271 height 190
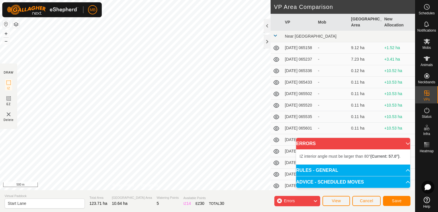
click at [162, 190] on div "DRAW IZ EZ Delete Privacy Policy Contact Us IZ interior angle must be larger th…" at bounding box center [207, 106] width 415 height 212
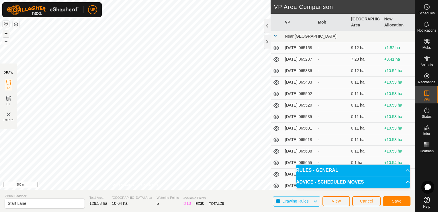
click at [5, 32] on button "+" at bounding box center [6, 33] width 7 height 7
click at [406, 202] on button "Save" at bounding box center [397, 201] width 28 height 10
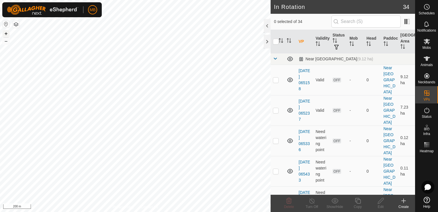
click at [6, 32] on button "+" at bounding box center [6, 33] width 7 height 7
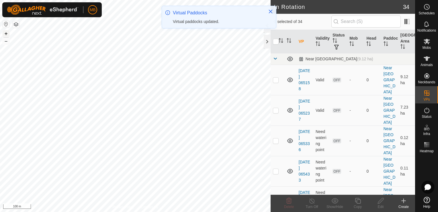
click at [6, 33] on button "+" at bounding box center [6, 33] width 7 height 7
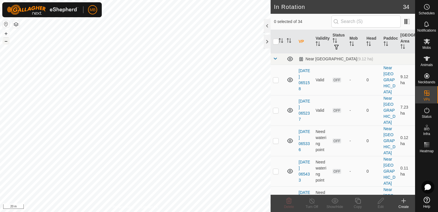
click at [7, 42] on button "–" at bounding box center [6, 41] width 7 height 7
click at [291, 78] on icon at bounding box center [290, 79] width 6 height 5
click at [291, 81] on icon at bounding box center [291, 81] width 1 height 1
click at [289, 108] on icon at bounding box center [290, 110] width 6 height 5
click at [289, 107] on icon at bounding box center [290, 110] width 7 height 7
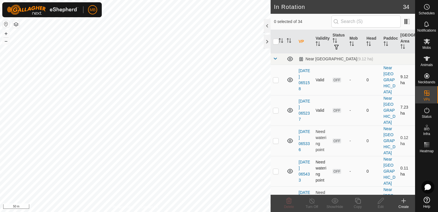
click at [290, 169] on icon at bounding box center [290, 171] width 6 height 5
click at [290, 168] on icon at bounding box center [290, 171] width 7 height 7
click at [274, 59] on span at bounding box center [275, 58] width 5 height 5
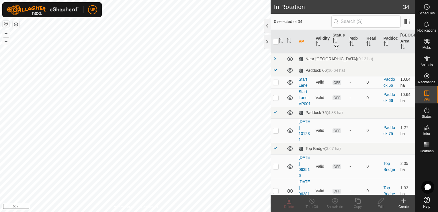
click at [289, 83] on icon at bounding box center [290, 82] width 7 height 7
click at [290, 101] on icon at bounding box center [290, 97] width 7 height 7
click at [290, 134] on icon at bounding box center [290, 130] width 7 height 7
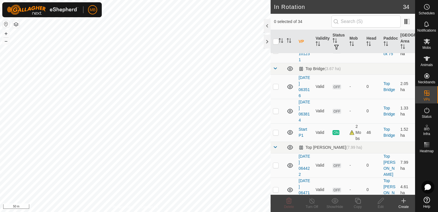
scroll to position [80, 0]
click at [350, 140] on div "2 Mobs" at bounding box center [356, 132] width 12 height 18
click at [289, 167] on icon at bounding box center [290, 164] width 6 height 5
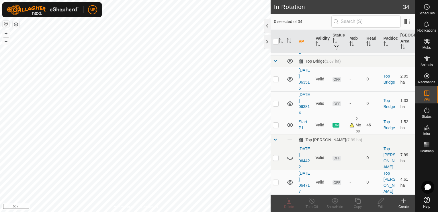
scroll to position [98, 0]
click at [288, 140] on span at bounding box center [290, 140] width 6 height 6
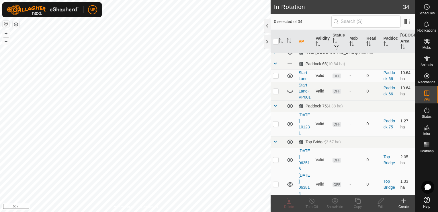
scroll to position [0, 0]
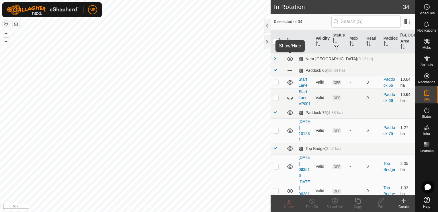
click at [291, 59] on icon at bounding box center [290, 58] width 7 height 7
click at [290, 60] on icon at bounding box center [290, 58] width 7 height 7
click at [290, 116] on icon at bounding box center [290, 112] width 7 height 7
click at [5, 41] on button "–" at bounding box center [6, 41] width 7 height 7
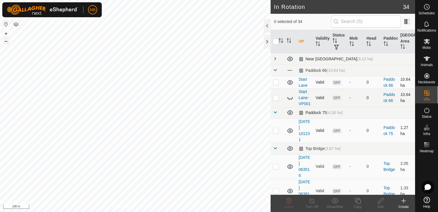
click at [5, 41] on button "–" at bounding box center [6, 41] width 7 height 7
